Goal: Task Accomplishment & Management: Complete application form

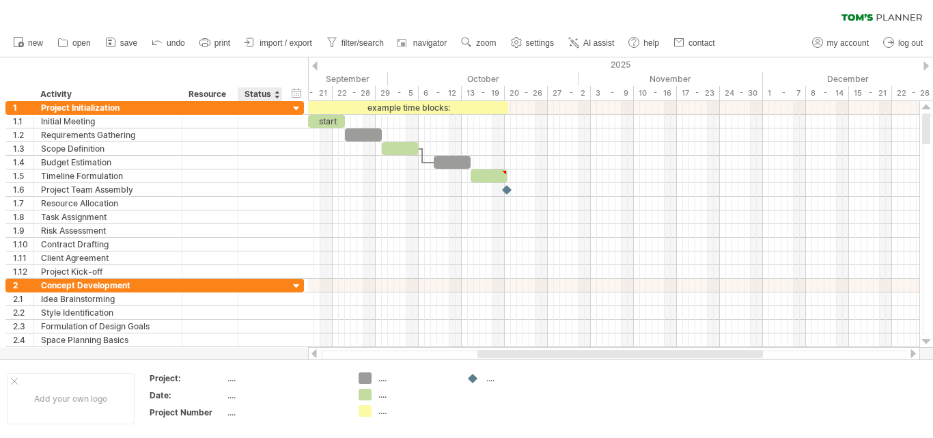
click at [274, 94] on div "Status" at bounding box center [260, 94] width 30 height 14
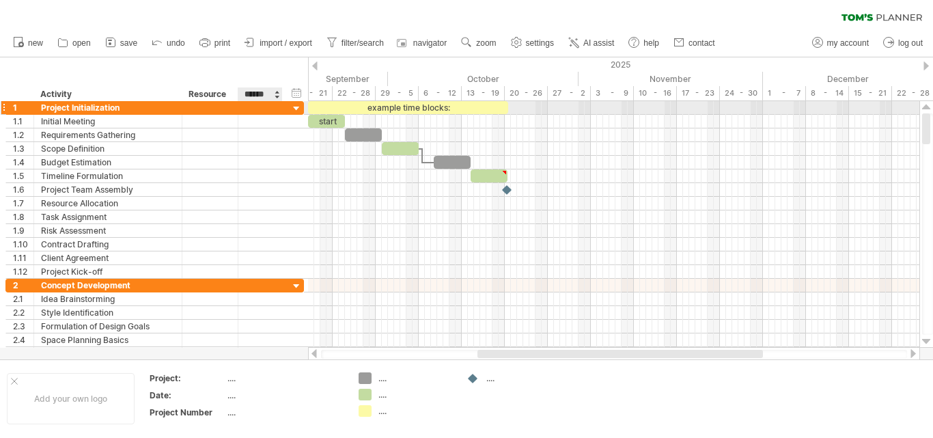
click at [289, 104] on div "**********" at bounding box center [154, 108] width 298 height 14
click at [296, 110] on div at bounding box center [296, 108] width 13 height 13
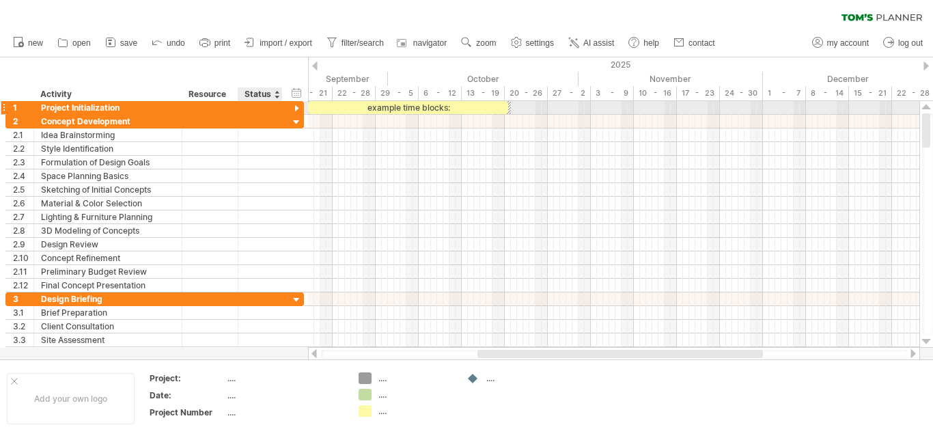
click at [297, 108] on div at bounding box center [296, 108] width 13 height 13
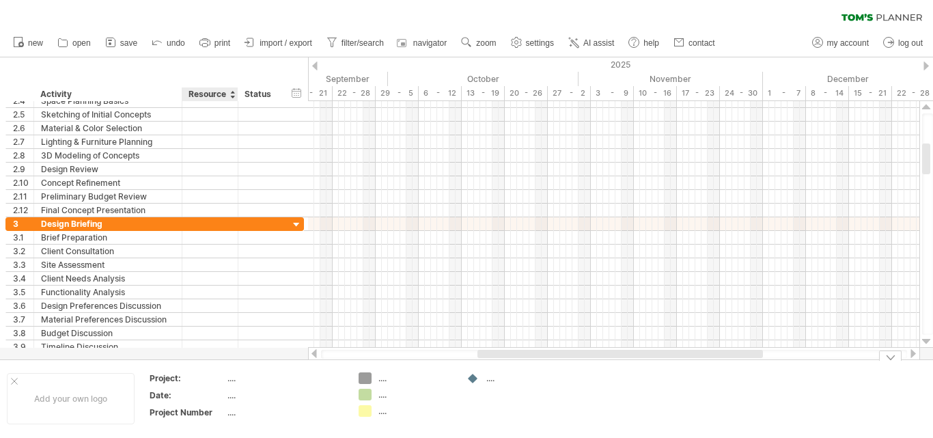
click at [233, 380] on div "...." at bounding box center [284, 378] width 115 height 12
click at [114, 395] on div "Add your own logo" at bounding box center [71, 398] width 128 height 51
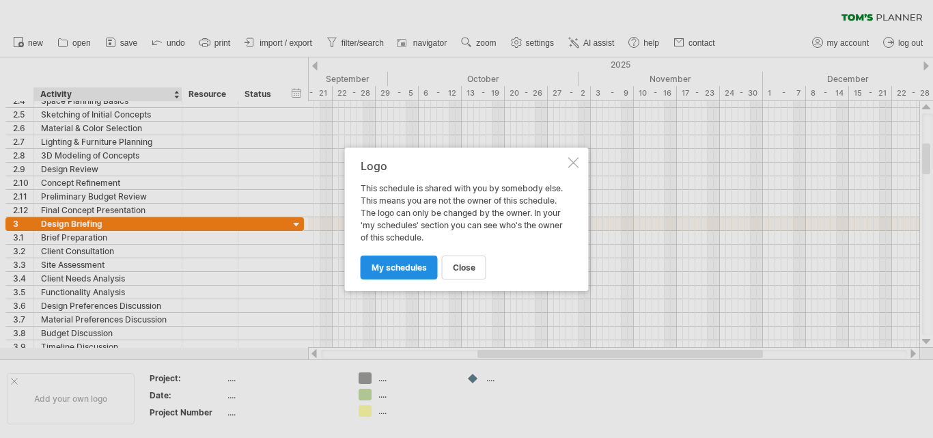
click at [426, 267] on span "my schedules" at bounding box center [399, 267] width 55 height 10
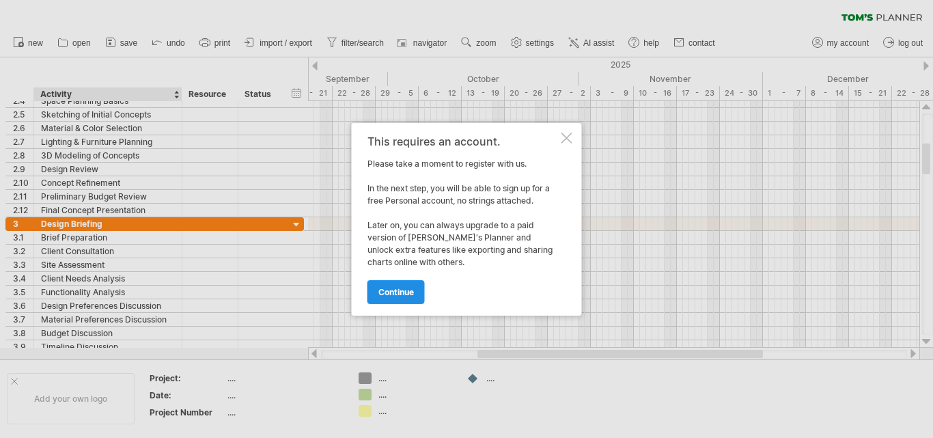
click at [410, 293] on span "continue" at bounding box center [396, 292] width 36 height 10
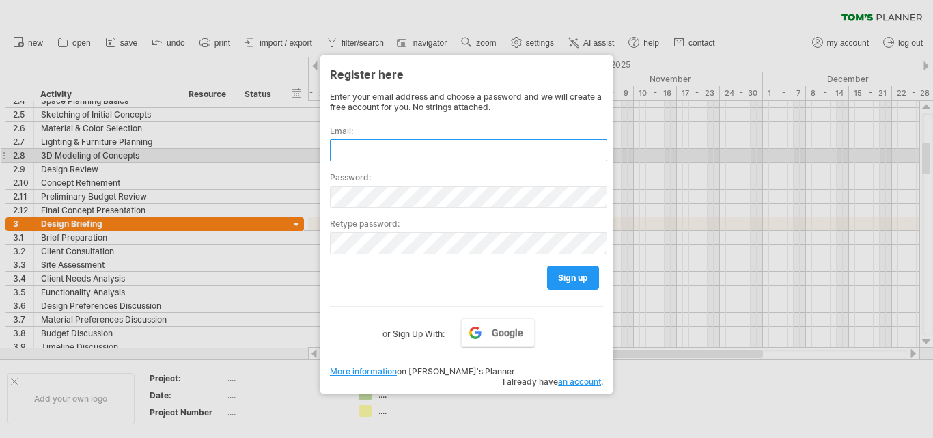
click at [421, 155] on input "text" at bounding box center [468, 150] width 277 height 22
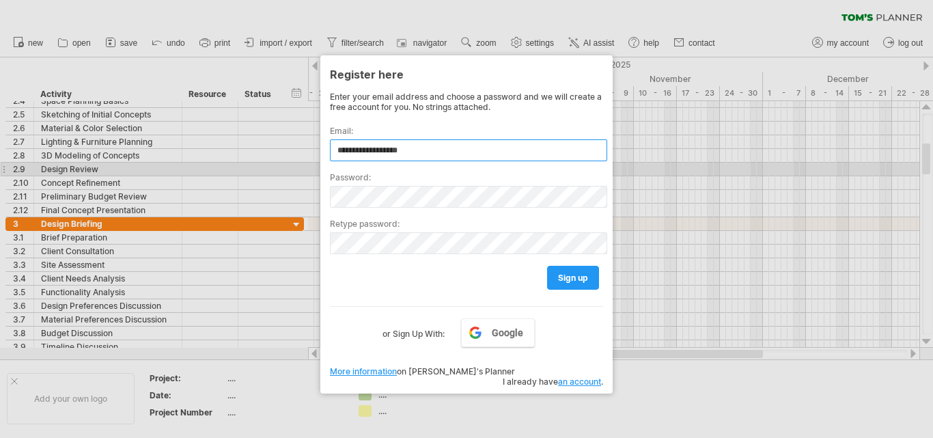
type input "**********"
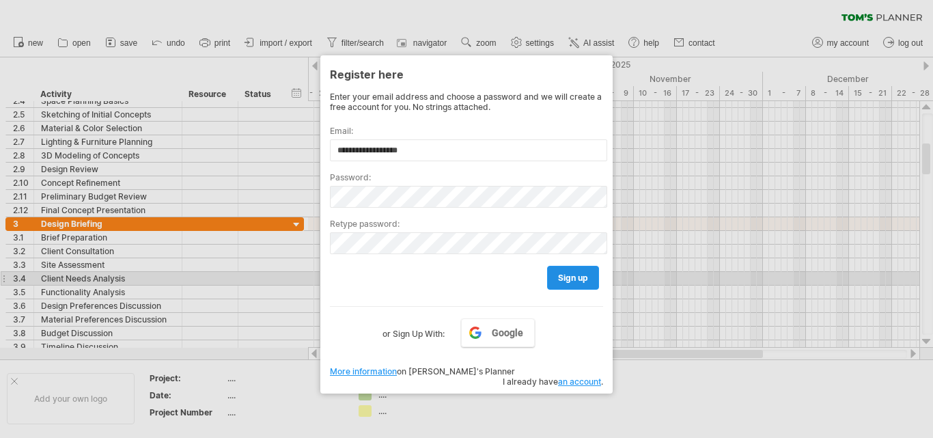
click at [577, 280] on span "sign up" at bounding box center [573, 278] width 30 height 10
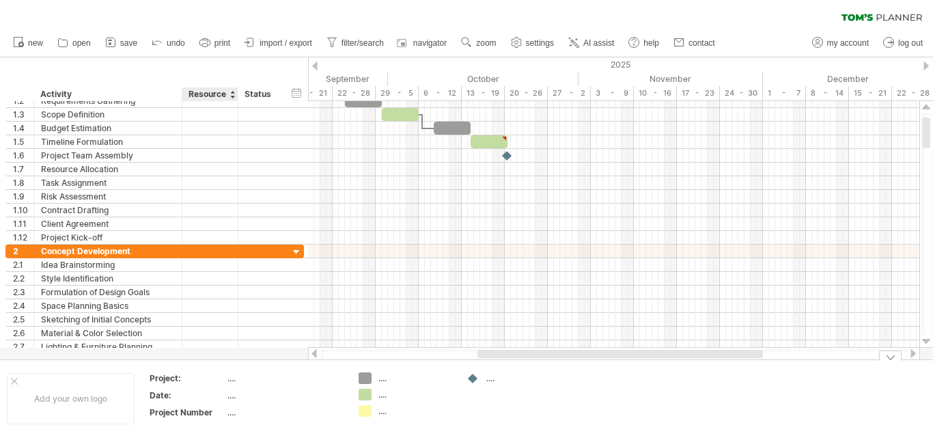
click at [240, 383] on div "...." at bounding box center [284, 378] width 115 height 12
type input "*******"
type input "**********"
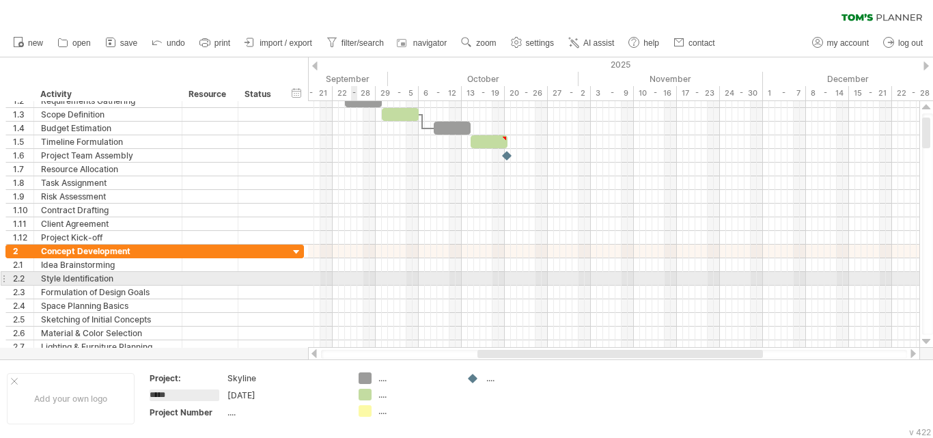
click at [354, 272] on div at bounding box center [613, 279] width 611 height 14
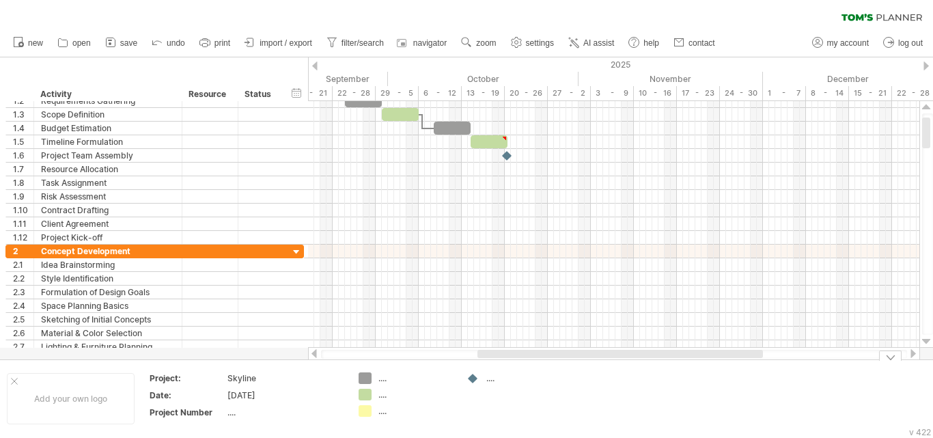
click at [488, 379] on div "...." at bounding box center [523, 378] width 74 height 12
click at [488, 400] on td at bounding box center [514, 398] width 108 height 53
click at [378, 377] on div "...." at bounding box center [415, 378] width 74 height 12
drag, startPoint x: 421, startPoint y: 382, endPoint x: 431, endPoint y: 416, distance: 34.8
click at [421, 383] on input "text" at bounding box center [412, 378] width 68 height 12
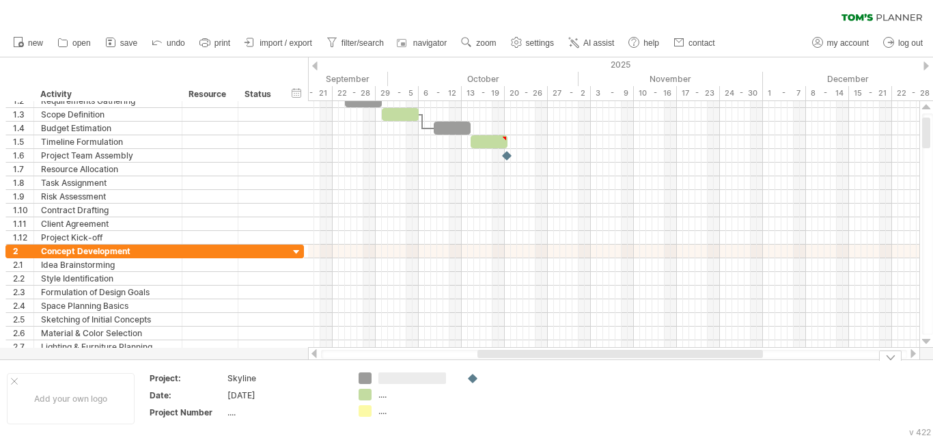
click at [431, 416] on div "...." at bounding box center [415, 411] width 74 height 12
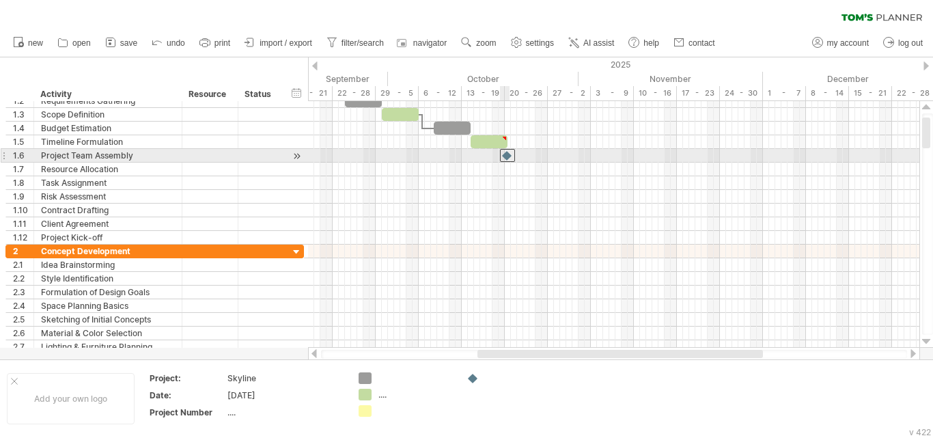
click at [506, 156] on div at bounding box center [507, 155] width 15 height 13
